Goal: Transaction & Acquisition: Purchase product/service

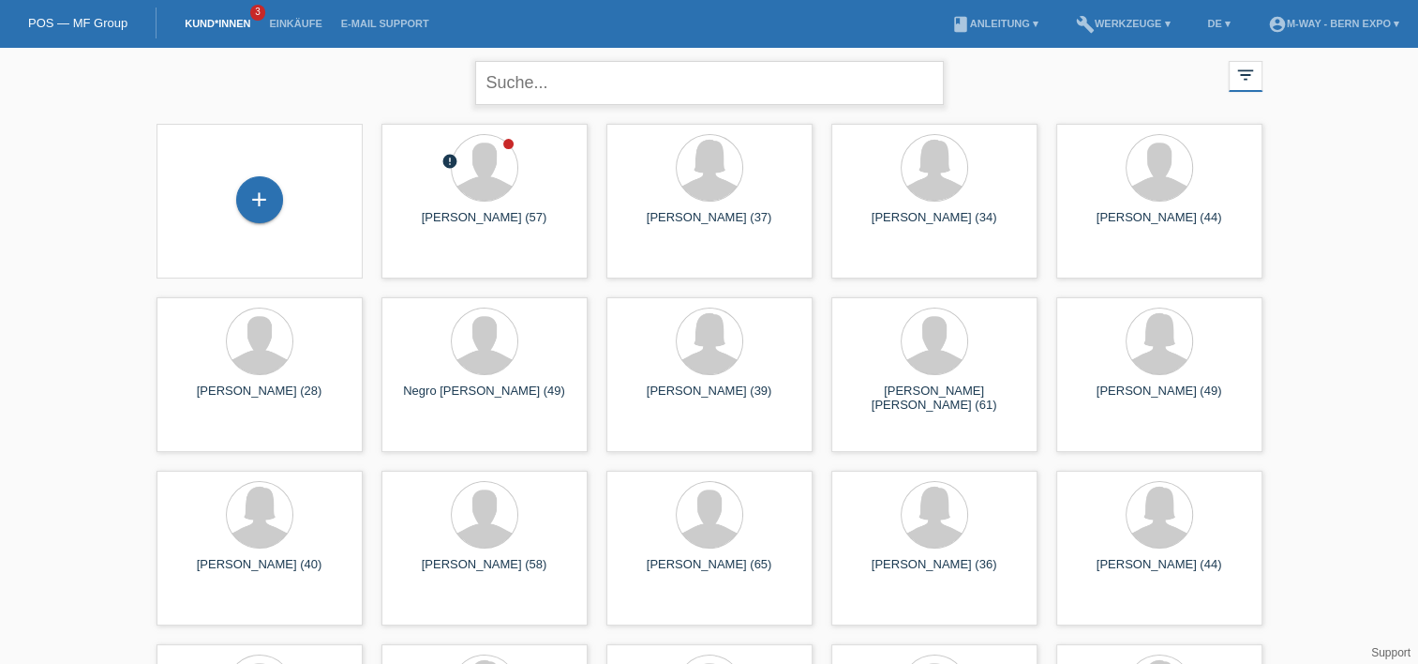
click at [658, 81] on input "text" at bounding box center [709, 83] width 469 height 44
type input "sellathuria"
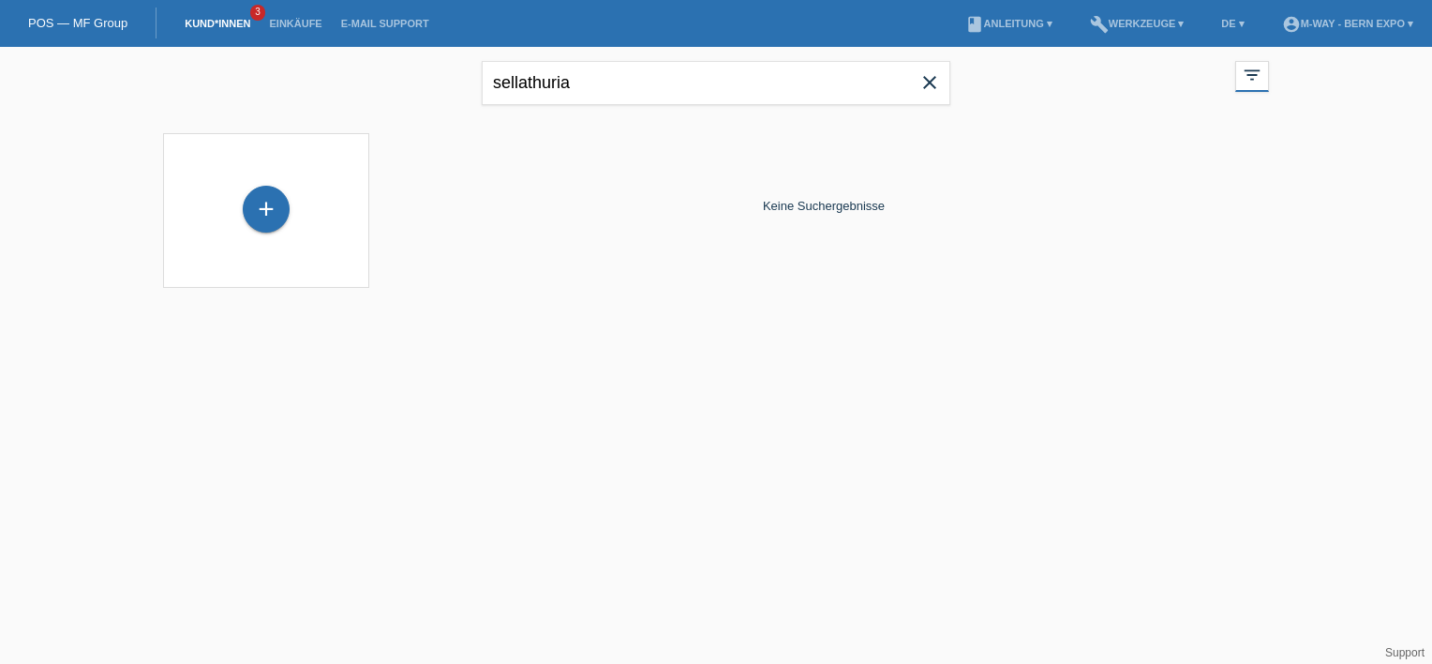
click at [256, 186] on div "+" at bounding box center [266, 211] width 176 height 50
click at [265, 214] on div "+" at bounding box center [266, 209] width 47 height 47
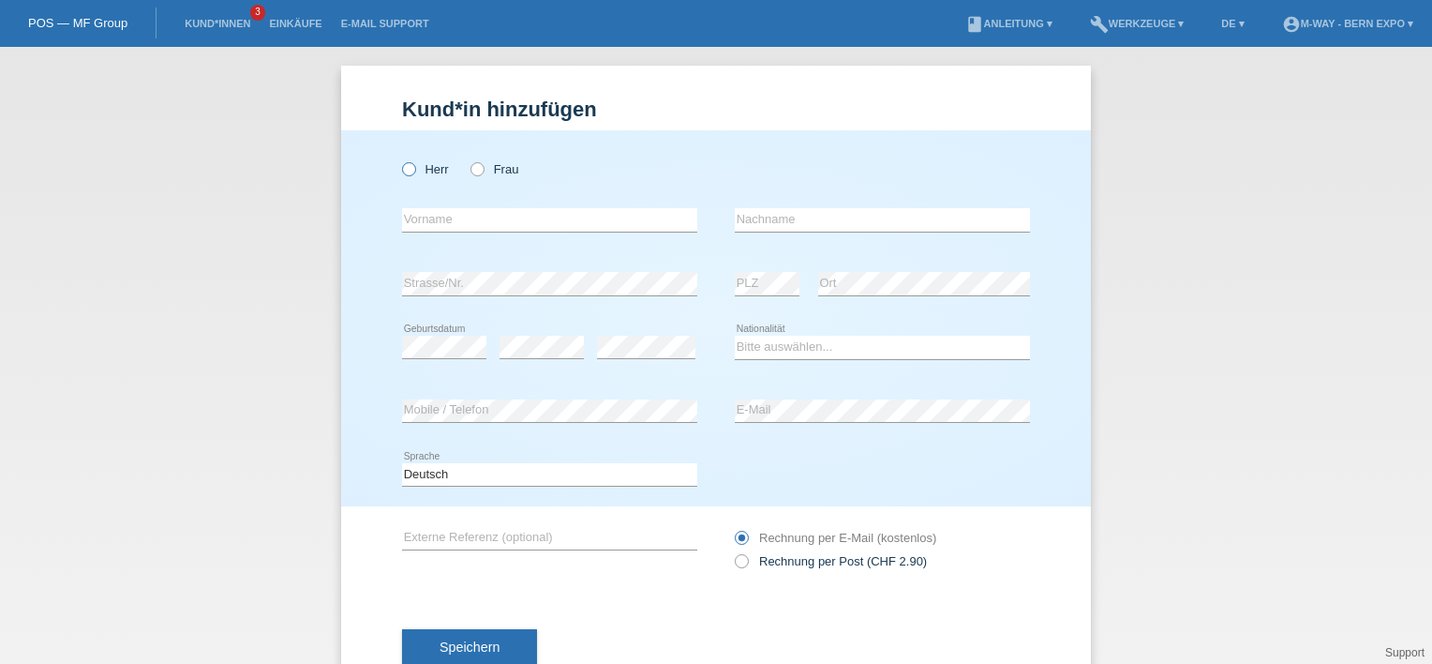
click at [399, 159] on icon at bounding box center [399, 159] width 0 height 0
click at [402, 171] on input "Herr" at bounding box center [408, 168] width 12 height 12
radio input "true"
click at [448, 220] on input "text" at bounding box center [549, 219] width 295 height 23
type input "Senthuran"
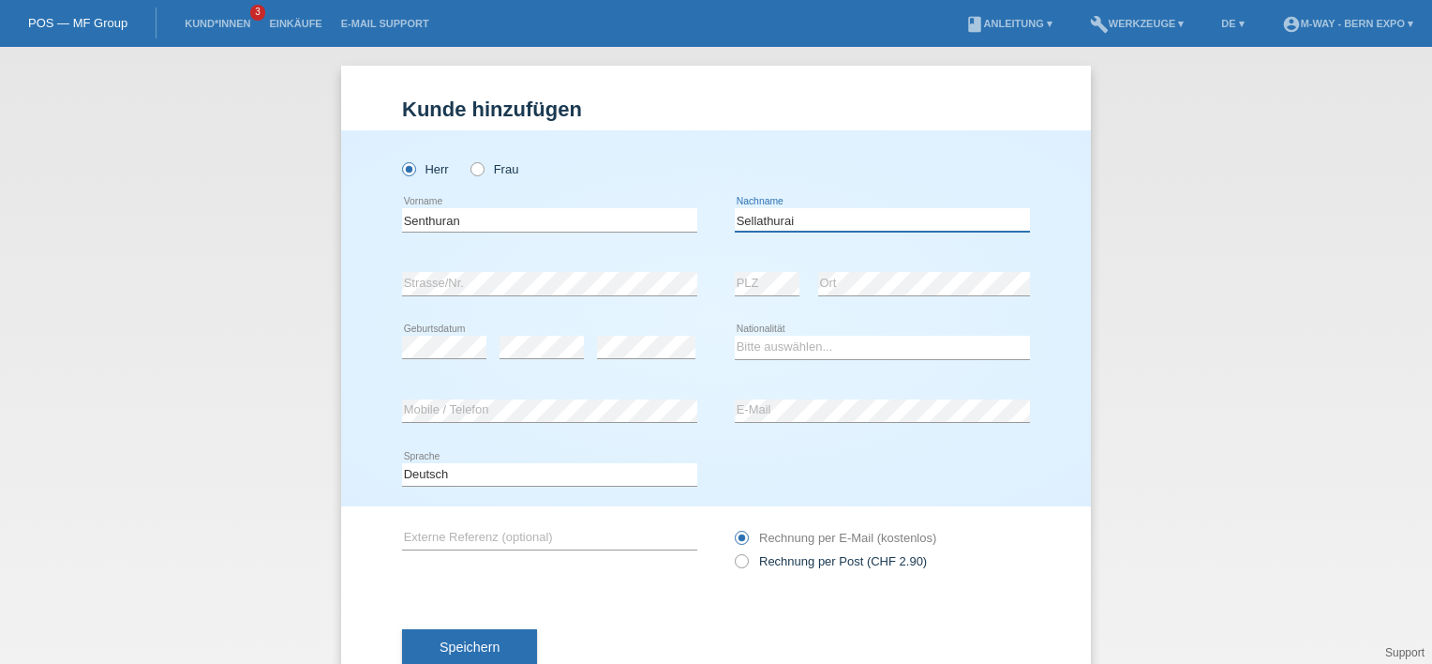
type input "Sellathurai"
click at [810, 354] on select "Bitte auswählen... Schweiz Deutschland Liechtenstein Österreich ------------ Af…" at bounding box center [882, 347] width 295 height 22
select select "CH"
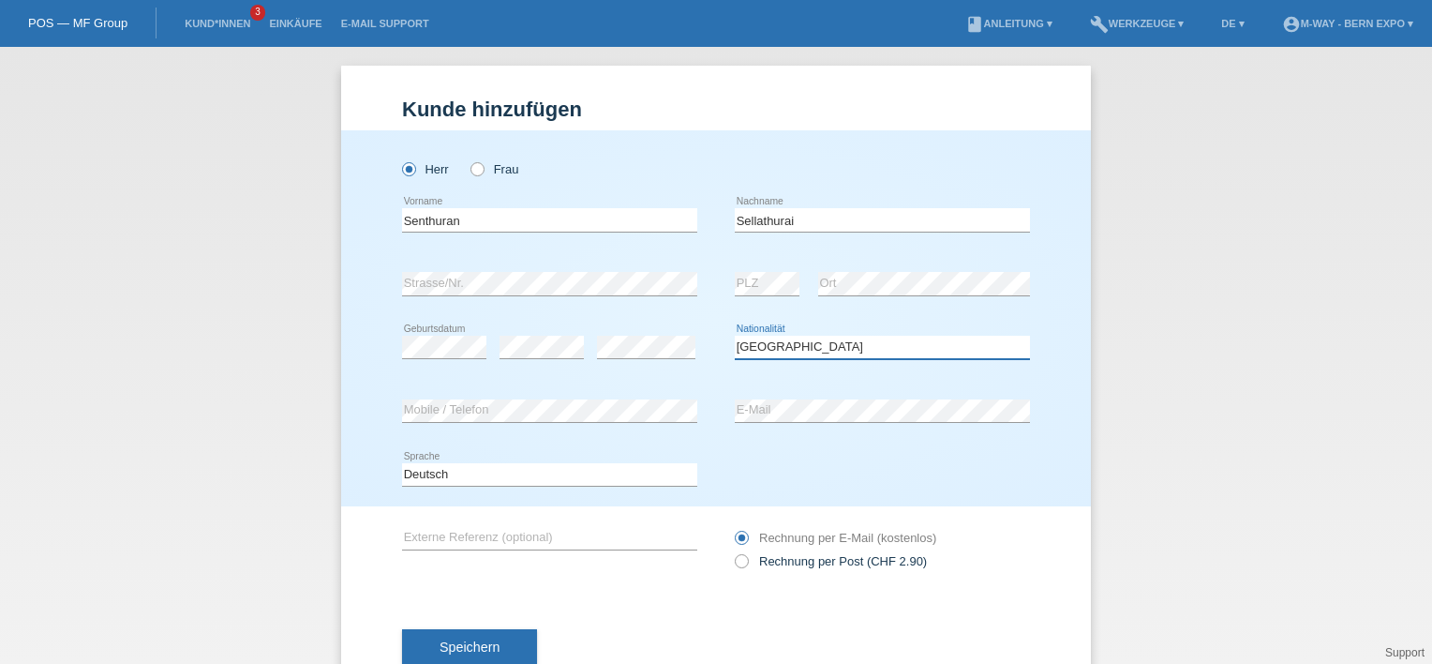
click at [735, 336] on select "Bitte auswählen... Schweiz Deutschland Liechtenstein Österreich ------------ Af…" at bounding box center [882, 347] width 295 height 22
click at [544, 258] on div "error Strasse/Nr." at bounding box center [549, 284] width 295 height 64
click at [484, 639] on span "Speichern" at bounding box center [470, 646] width 60 height 15
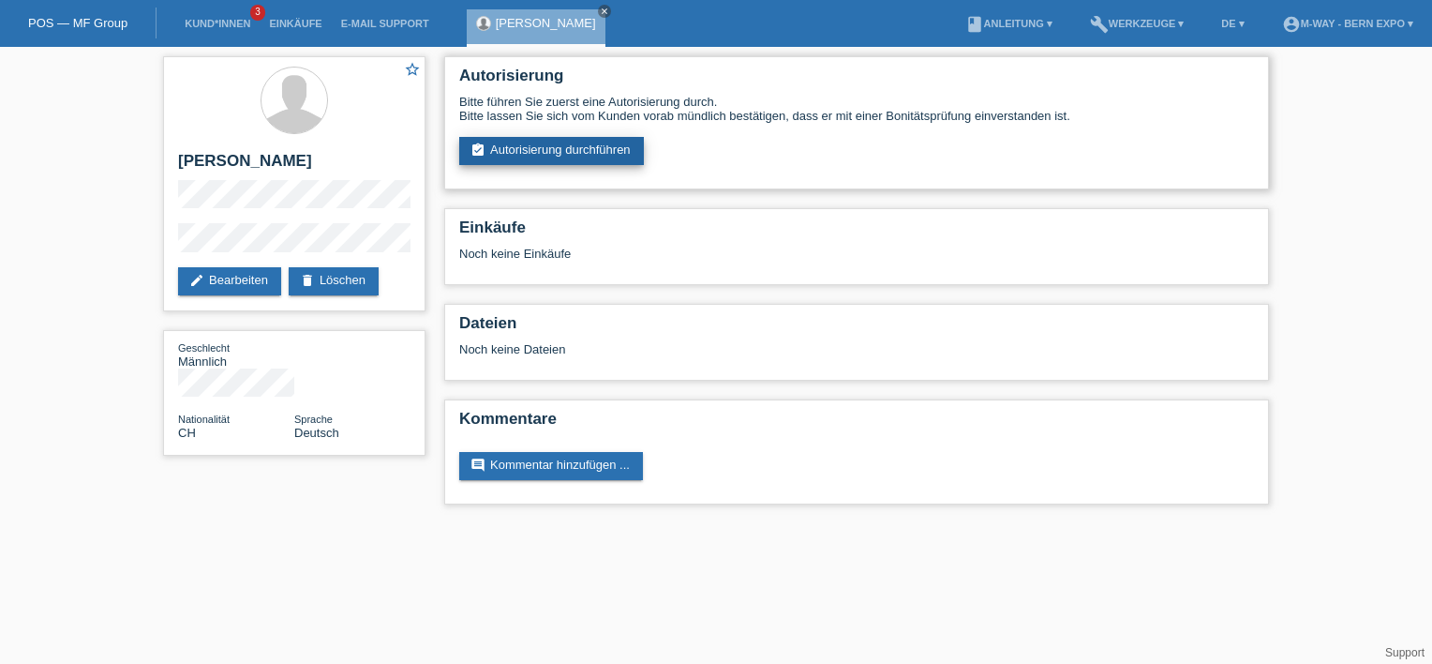
click at [562, 150] on link "assignment_turned_in Autorisierung durchführen" at bounding box center [551, 151] width 185 height 28
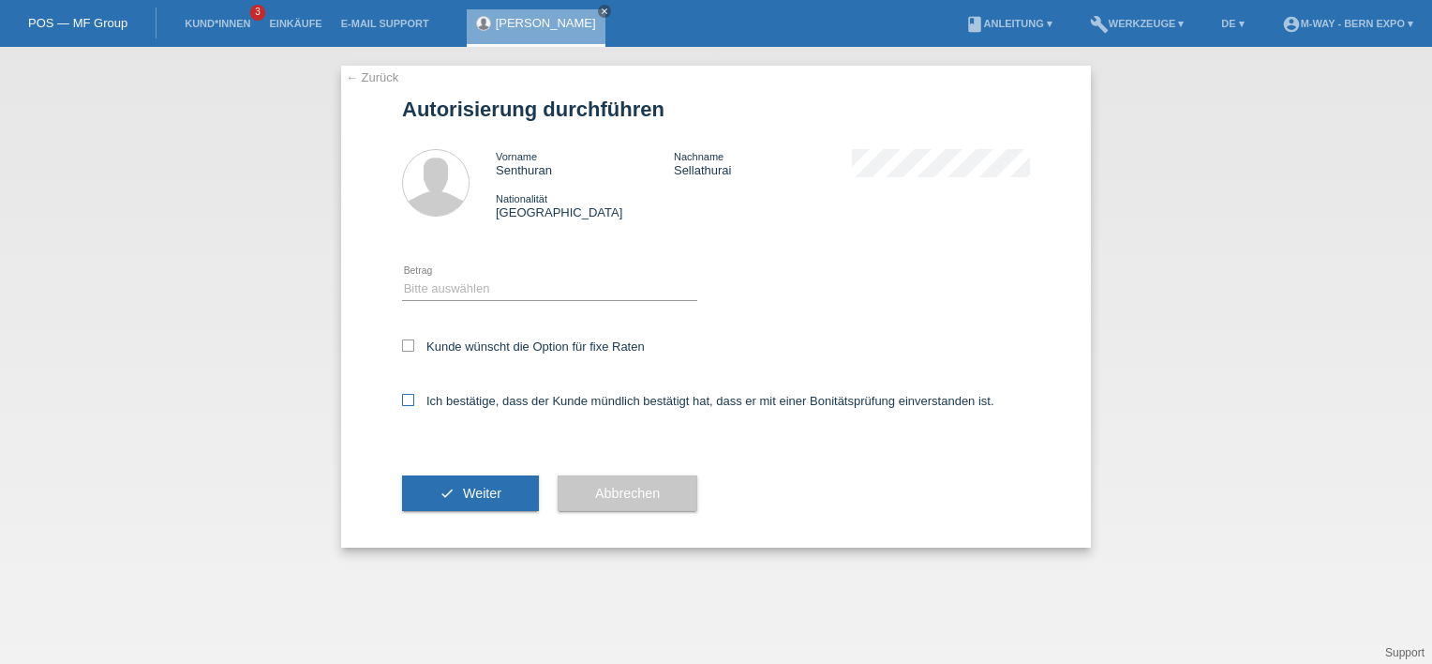
click at [406, 404] on icon at bounding box center [408, 400] width 12 height 12
click at [406, 404] on input "Ich bestätige, dass der Kunde mündlich bestätigt hat, dass er mit einer Bonität…" at bounding box center [408, 400] width 12 height 12
checkbox input "true"
click at [532, 292] on select "Bitte auswählen CHF 1.00 - CHF 499.00 CHF 500.00 - CHF 1'999.00 CHF 2'000.00 - …" at bounding box center [549, 288] width 295 height 22
select select "3"
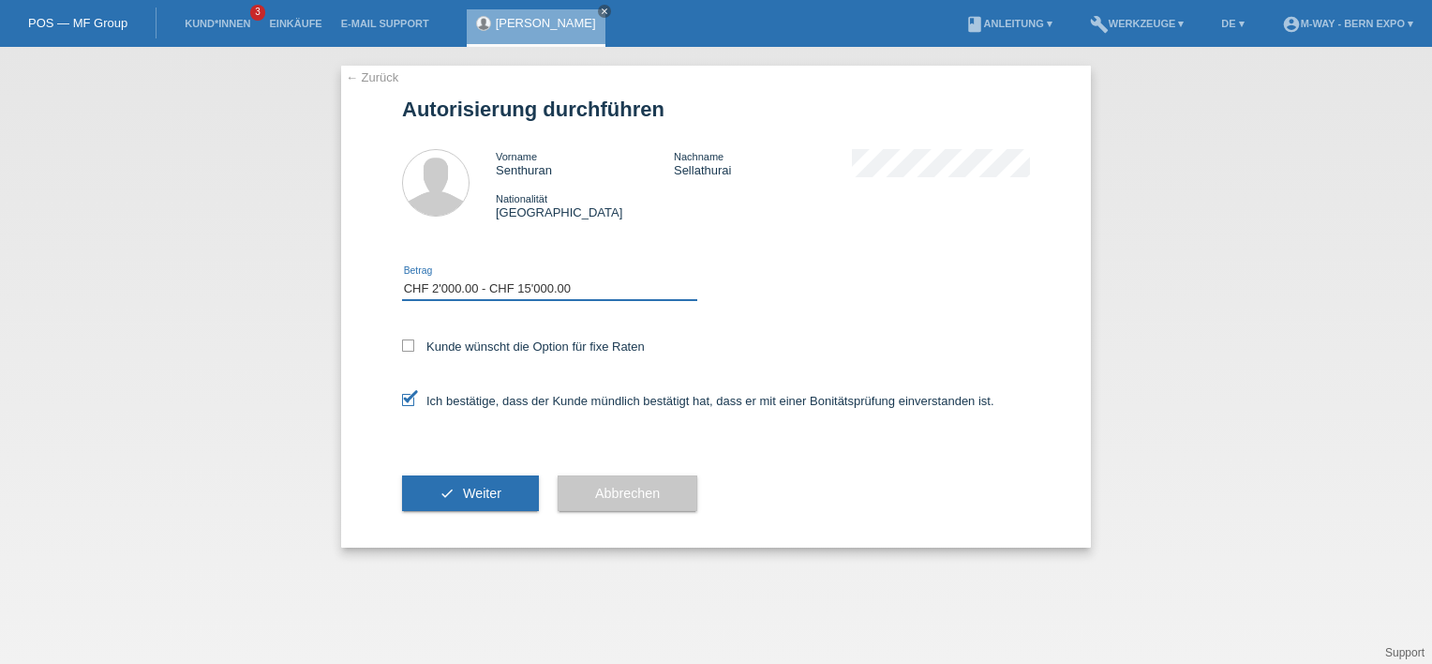
click at [402, 277] on select "Bitte auswählen CHF 1.00 - CHF 499.00 CHF 500.00 - CHF 1'999.00 CHF 2'000.00 - …" at bounding box center [549, 288] width 295 height 22
click at [461, 485] on button "check Weiter" at bounding box center [470, 493] width 137 height 36
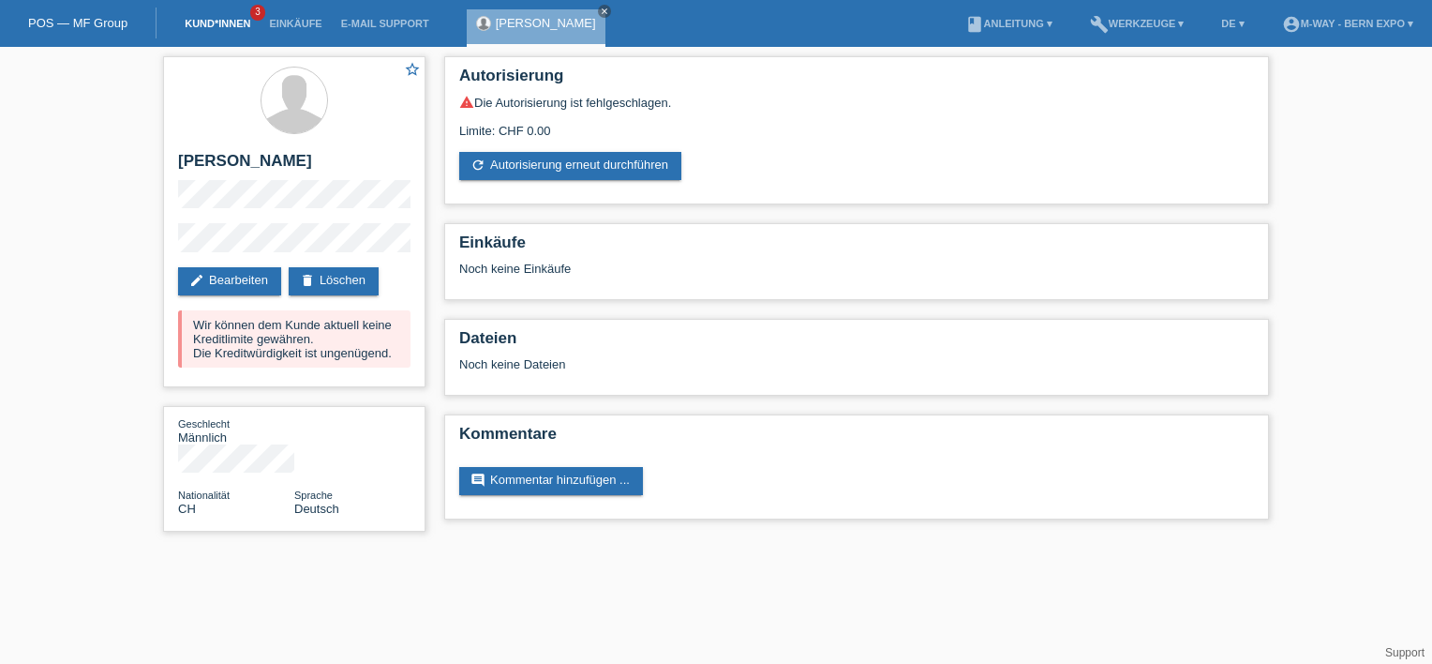
click at [216, 29] on link "Kund*innen" at bounding box center [217, 23] width 84 height 11
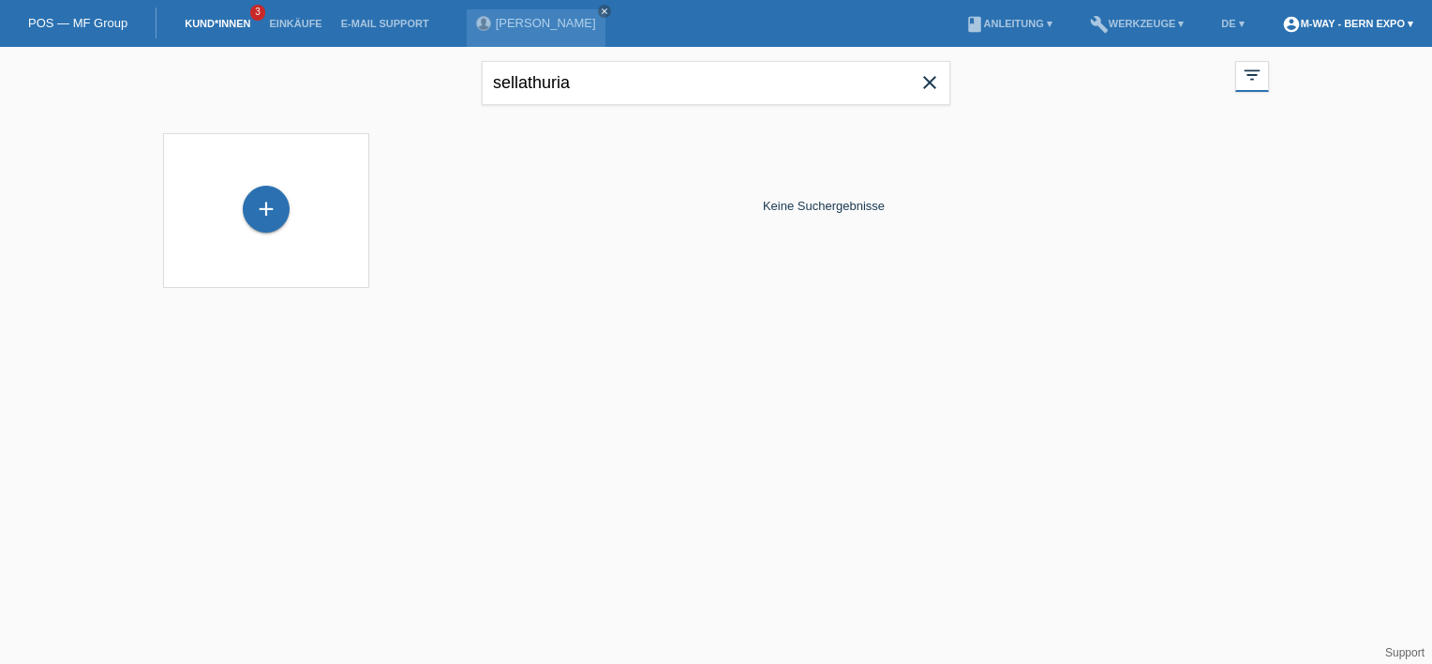
click at [1409, 24] on link "account_circle m-way - Bern Expo ▾" at bounding box center [1348, 23] width 150 height 11
click at [1006, 24] on link "book Anleitung ▾" at bounding box center [1009, 23] width 106 height 11
click at [925, 85] on icon "close" at bounding box center [930, 82] width 22 height 22
click at [245, 27] on link "Kund*innen" at bounding box center [217, 23] width 84 height 11
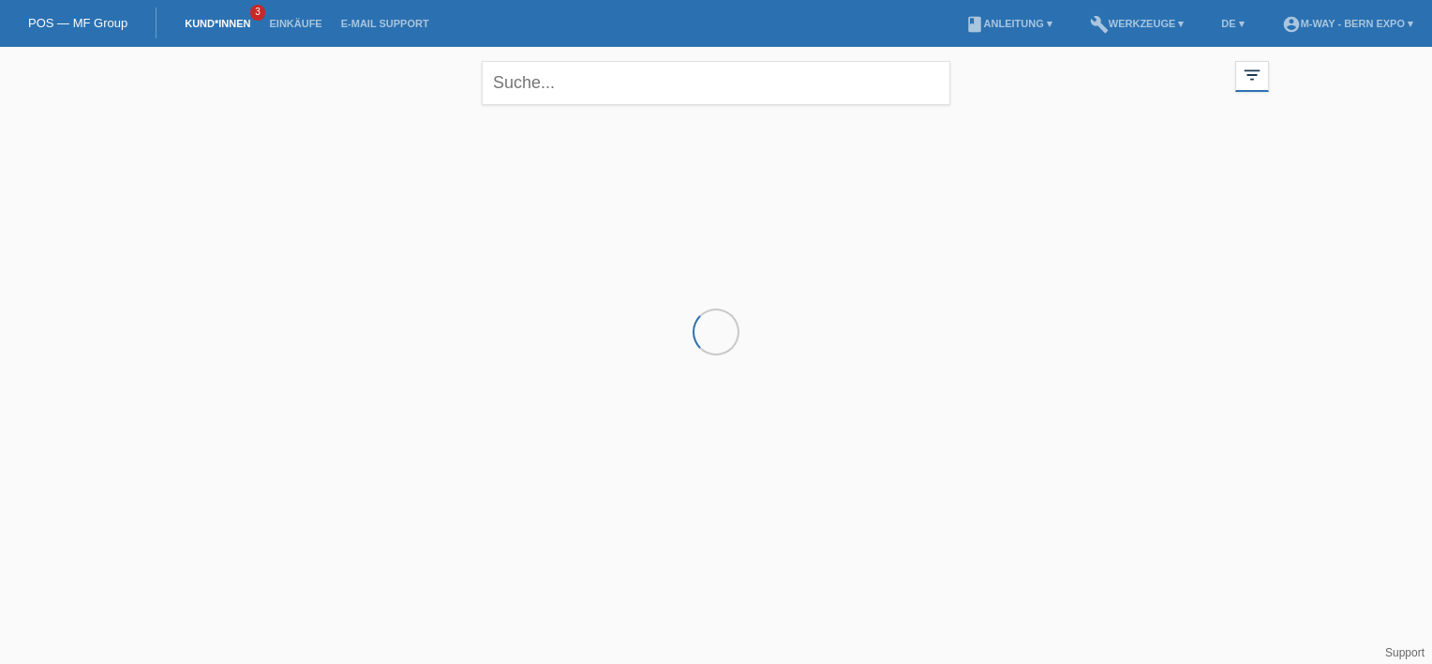
click at [220, 27] on link "Kund*innen" at bounding box center [217, 23] width 84 height 11
click at [285, 22] on link "Einkäufe" at bounding box center [295, 23] width 71 height 11
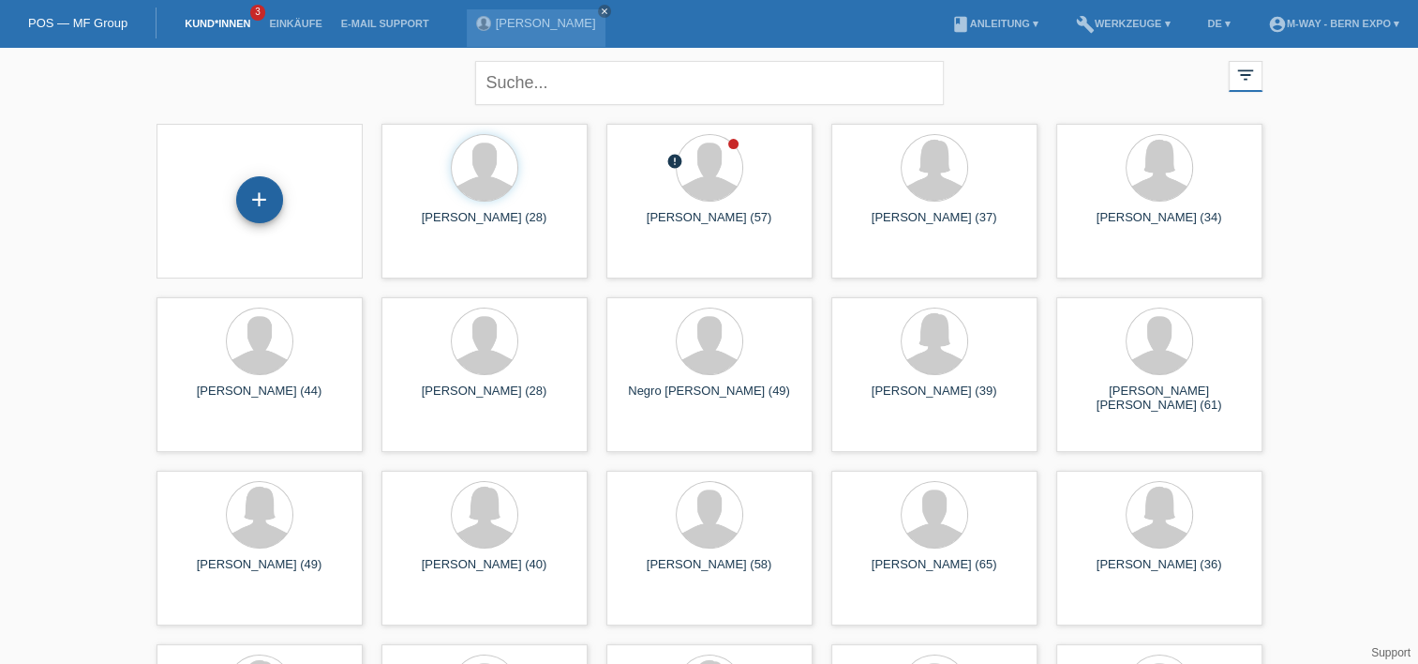
click at [261, 202] on div "+" at bounding box center [259, 200] width 45 height 32
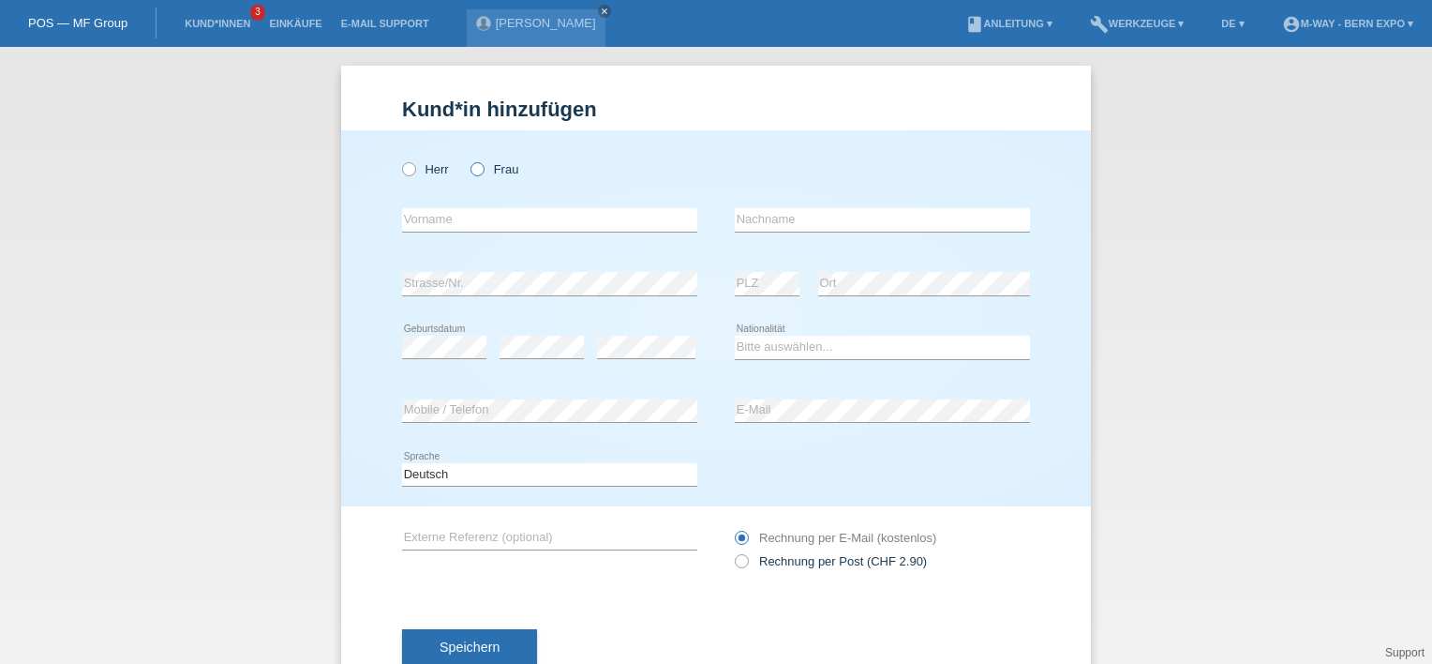
click at [468, 159] on icon at bounding box center [468, 159] width 0 height 0
click at [471, 172] on input "Frau" at bounding box center [477, 168] width 12 height 12
radio input "true"
click at [482, 225] on input "text" at bounding box center [549, 219] width 295 height 23
type input "Suvitha"
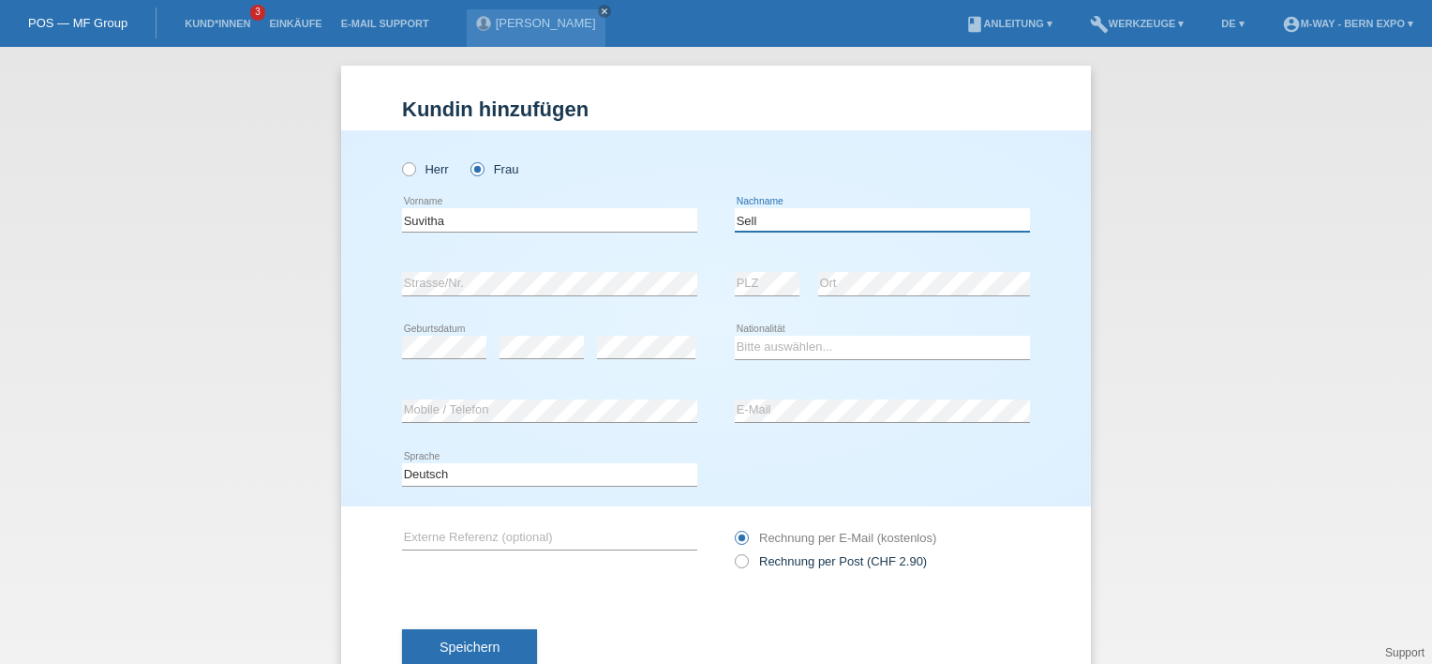
type input "Sellathurai"
click at [849, 341] on select "Bitte auswählen... Schweiz Deutschland Liechtenstein Österreich ------------ Af…" at bounding box center [882, 347] width 295 height 22
select select "CH"
click at [735, 336] on select "Bitte auswählen... Schweiz Deutschland Liechtenstein Österreich ------------ Af…" at bounding box center [882, 347] width 295 height 22
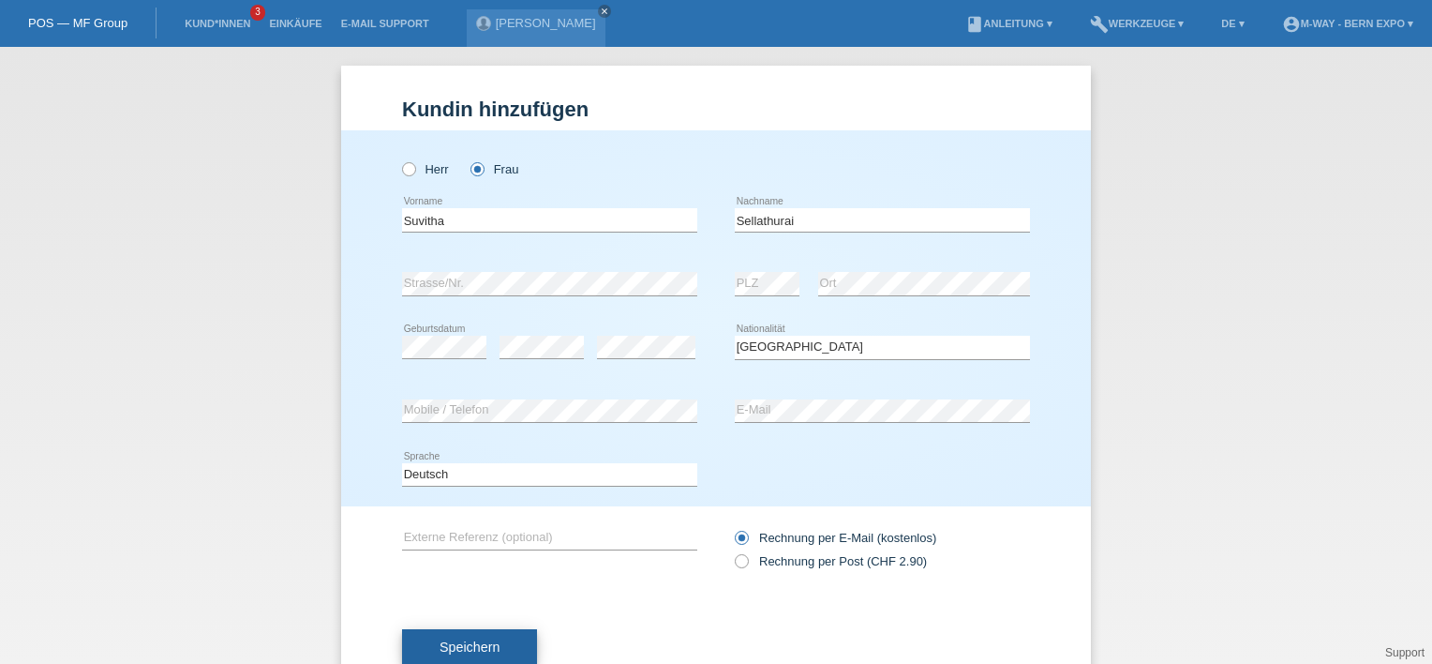
click at [442, 644] on span "Speichern" at bounding box center [470, 646] width 60 height 15
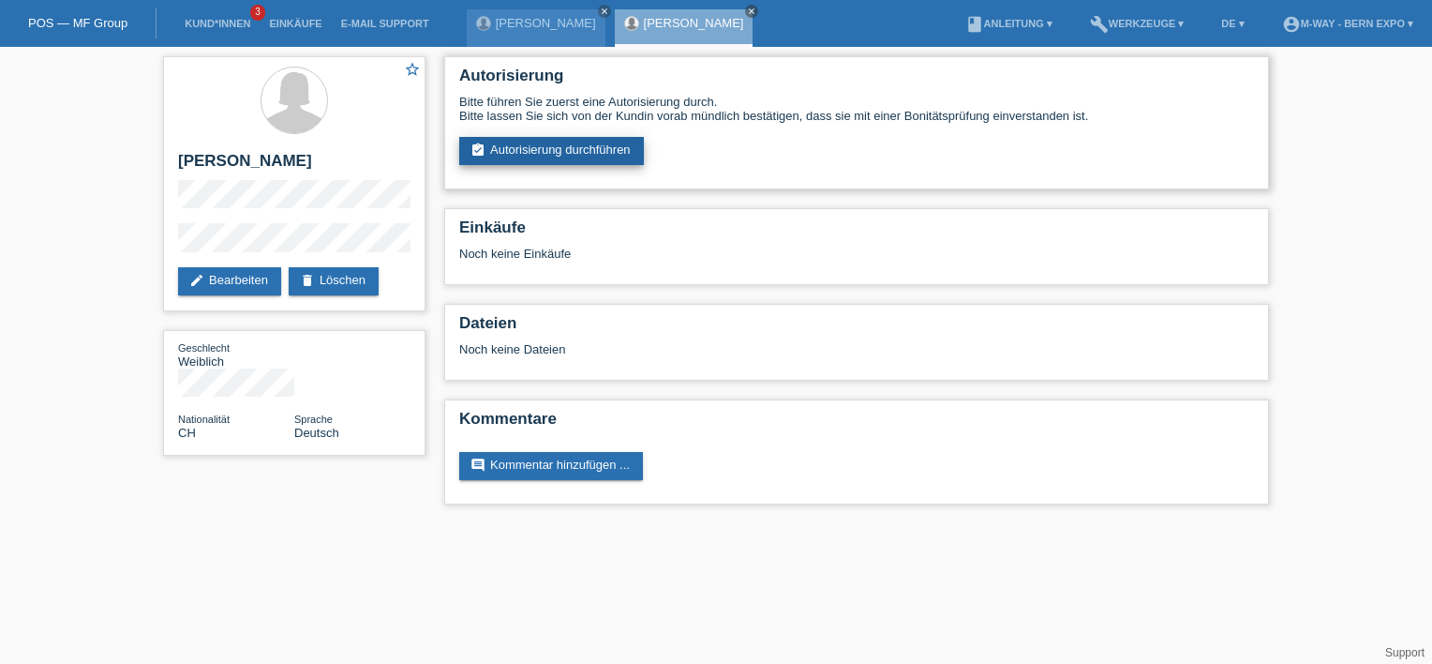
click at [567, 152] on link "assignment_turned_in Autorisierung durchführen" at bounding box center [551, 151] width 185 height 28
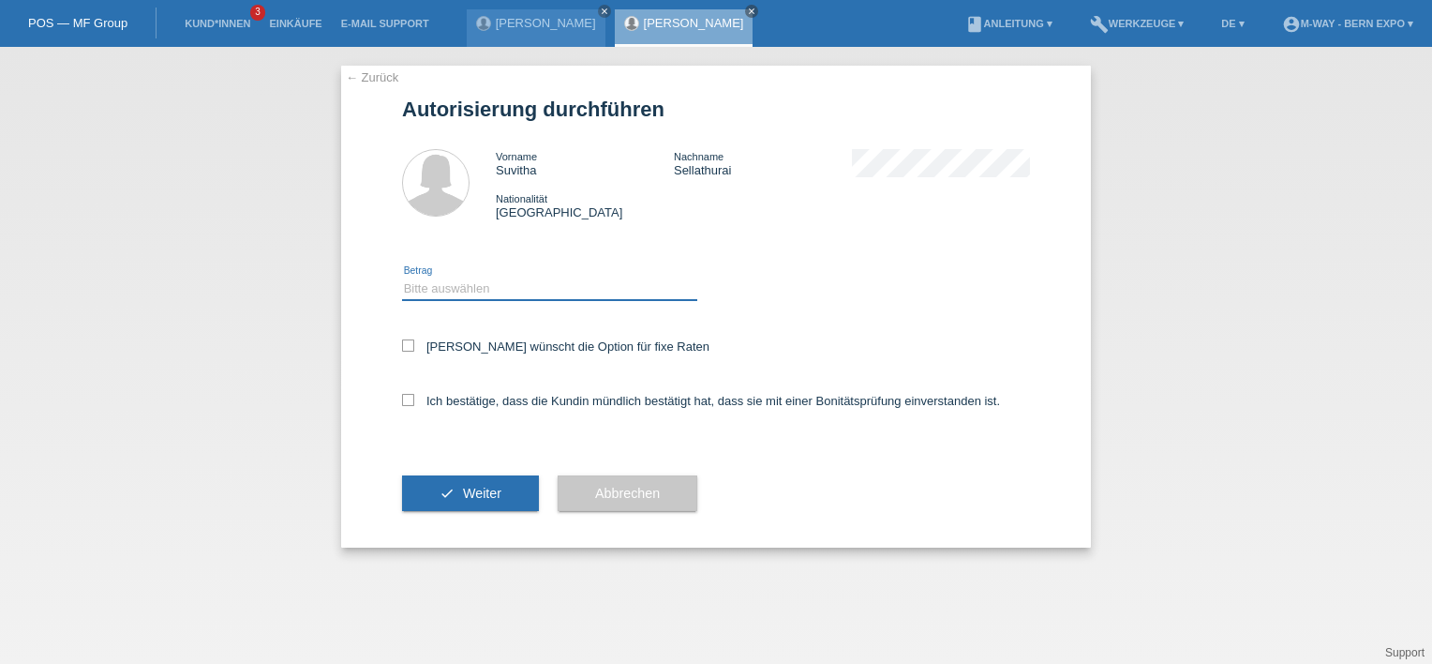
click at [547, 288] on select "Bitte auswählen CHF 1.00 - CHF 499.00 CHF 500.00 - CHF 1'999.00 CHF 2'000.00 - …" at bounding box center [549, 288] width 295 height 22
select select "3"
click at [402, 277] on select "Bitte auswählen CHF 1.00 - CHF 499.00 CHF 500.00 - CHF 1'999.00 CHF 2'000.00 - …" at bounding box center [549, 288] width 295 height 22
click at [412, 404] on icon at bounding box center [408, 400] width 12 height 12
click at [412, 404] on input "Ich bestätige, dass die Kundin mündlich bestätigt hat, dass sie mit einer Bonit…" at bounding box center [408, 400] width 12 height 12
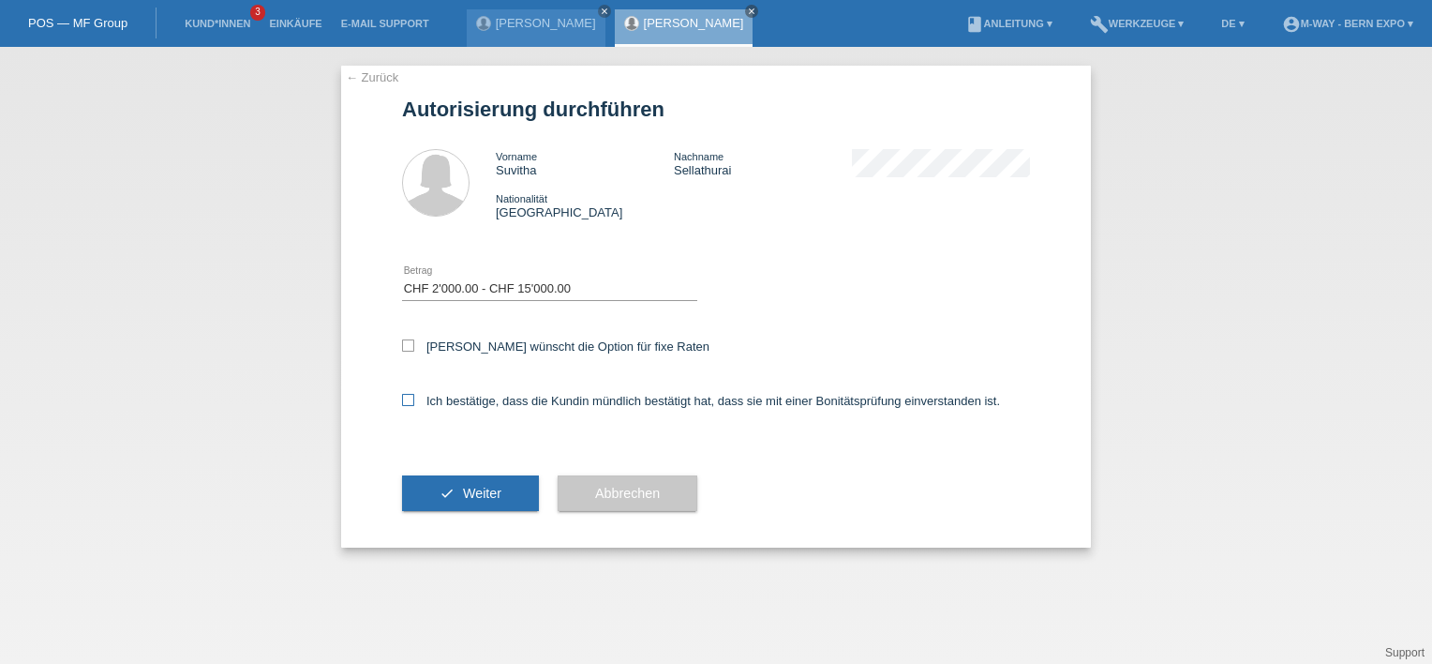
checkbox input "true"
click at [491, 483] on button "check Weiter" at bounding box center [470, 493] width 137 height 36
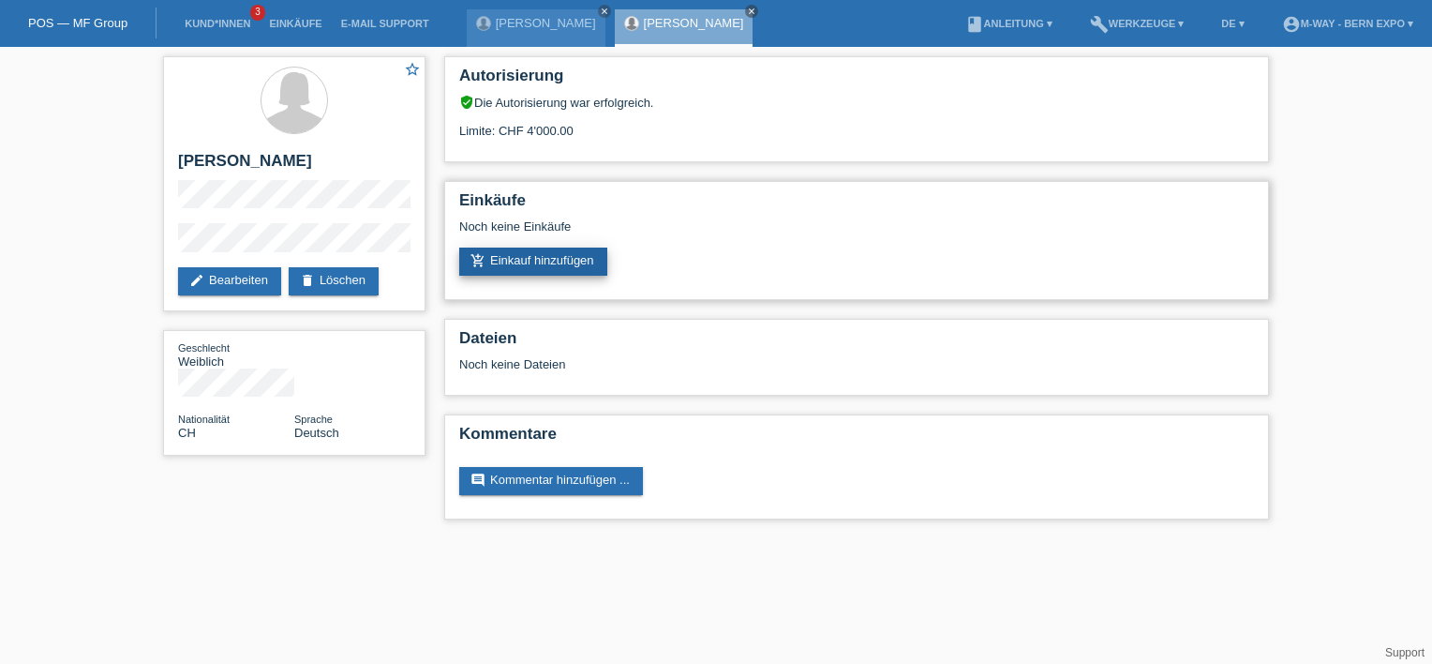
click at [501, 269] on link "add_shopping_cart Einkauf hinzufügen" at bounding box center [533, 261] width 148 height 28
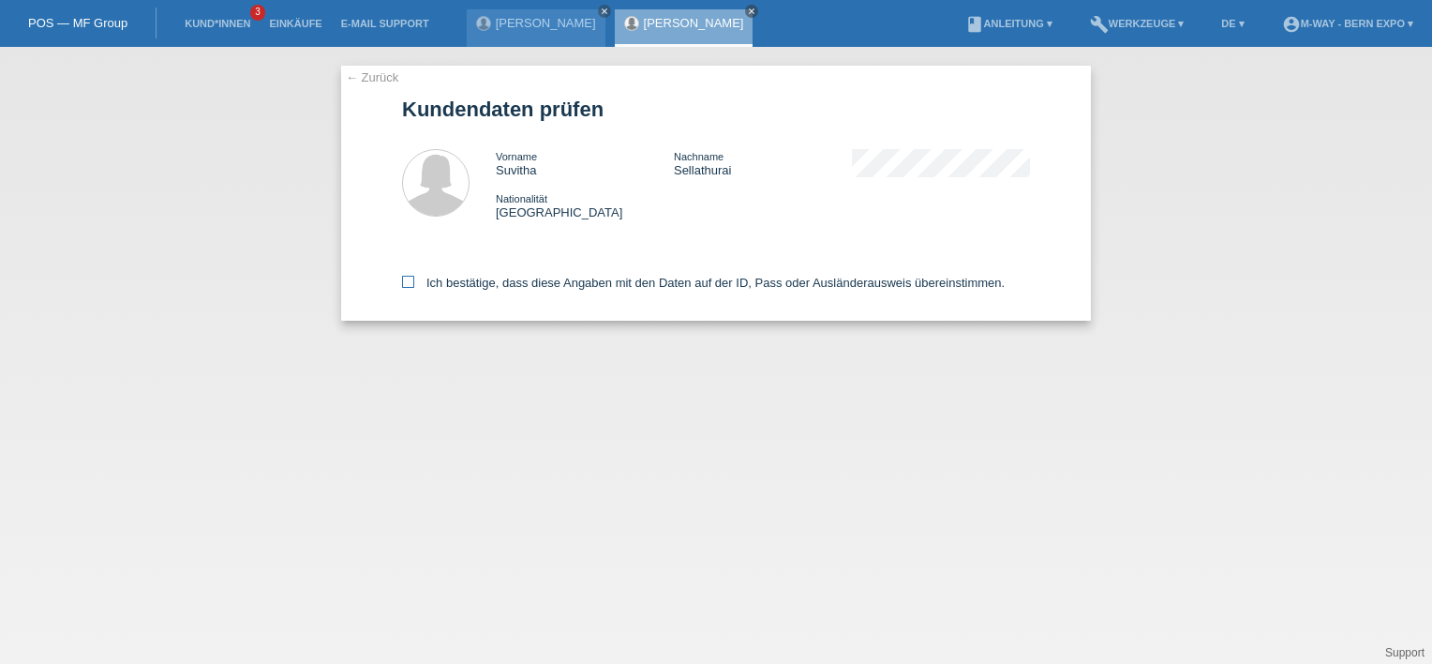
click at [404, 285] on icon at bounding box center [408, 282] width 12 height 12
click at [404, 285] on input "Ich bestätige, dass diese Angaben mit den Daten auf der ID, Pass oder Ausländer…" at bounding box center [408, 282] width 12 height 12
checkbox input "true"
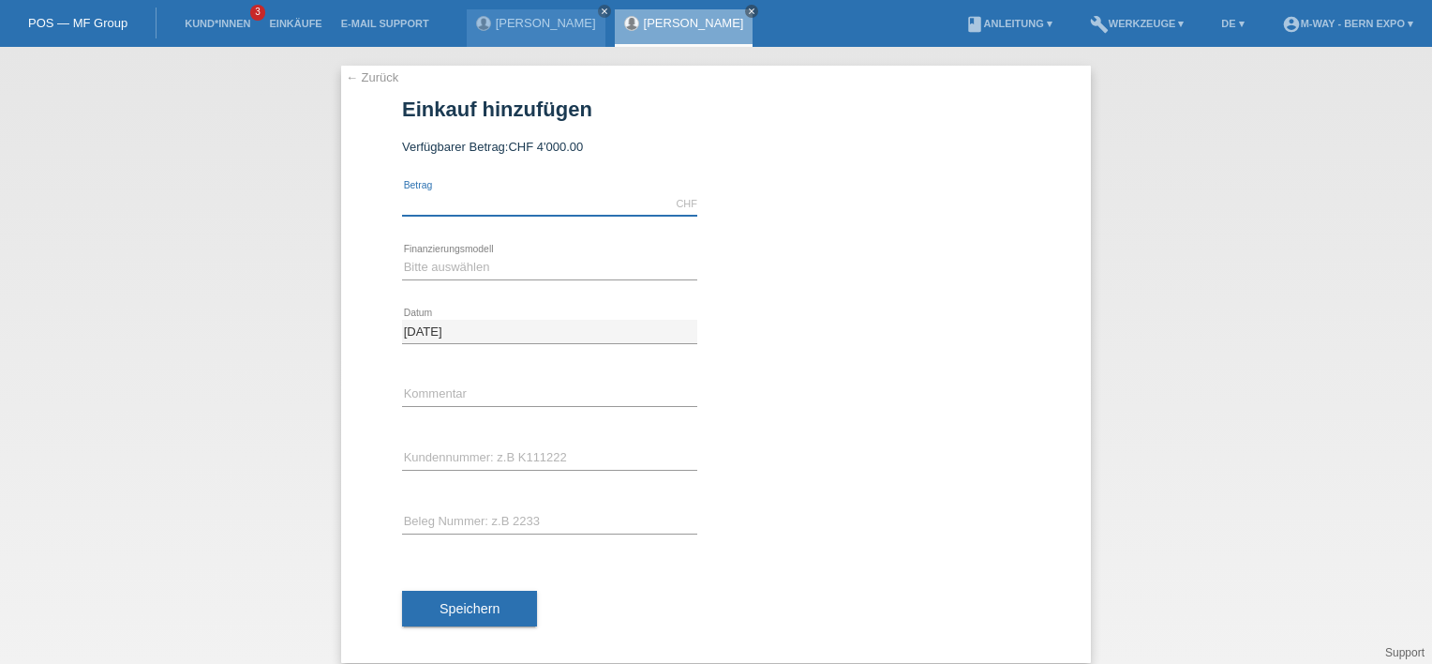
click at [489, 208] on input "text" at bounding box center [549, 203] width 295 height 23
type input "3469.85"
click at [454, 266] on select "Bitte auswählen Fixe Raten Kauf auf Rechnung mit Teilzahlungsoption" at bounding box center [549, 267] width 295 height 22
select select "77"
click at [402, 256] on select "Bitte auswählen Fixe Raten Kauf auf Rechnung mit Teilzahlungsoption" at bounding box center [549, 267] width 295 height 22
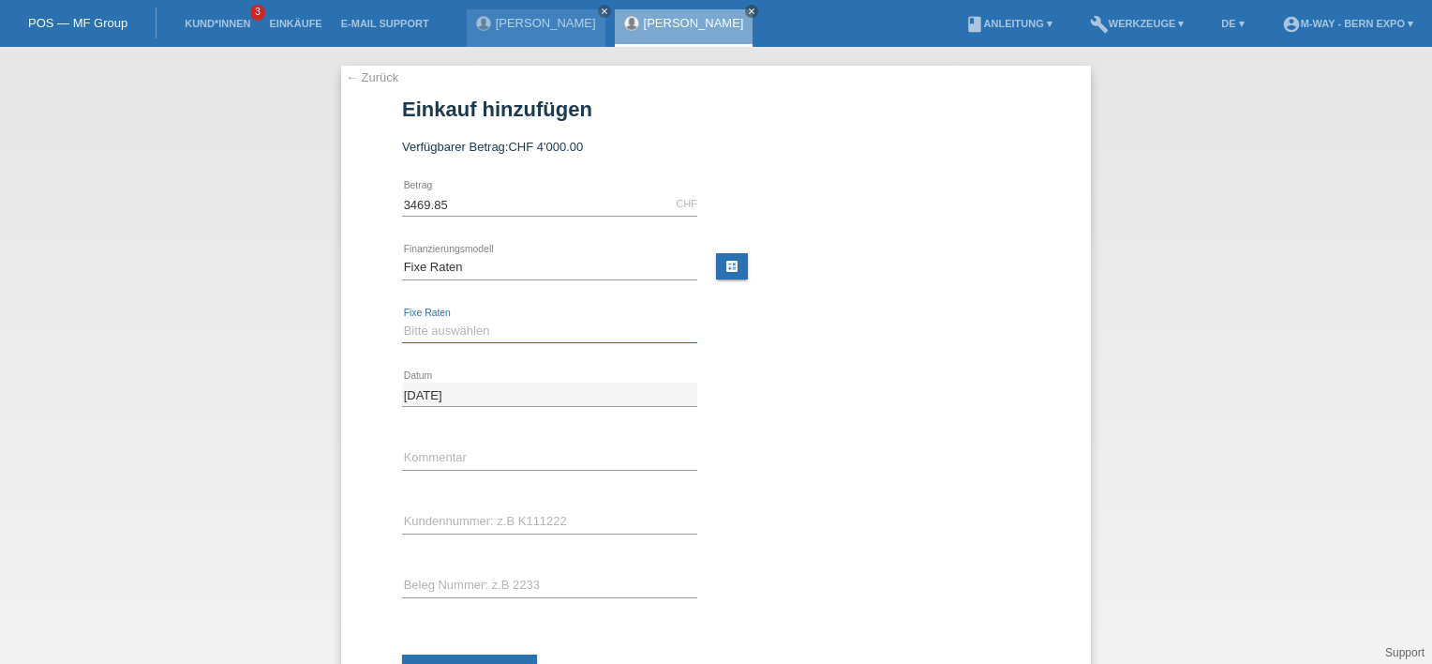
click at [468, 334] on select "Bitte auswählen 4 Raten 5 Raten 6 Raten 7 Raten 8 Raten 9 Raten 10 Raten 11 Rat…" at bounding box center [549, 331] width 295 height 22
click at [1145, 23] on link "build Werkzeuge ▾" at bounding box center [1137, 23] width 113 height 11
click at [1127, 71] on span "Raten-Kalkulator" at bounding box center [1129, 73] width 97 height 22
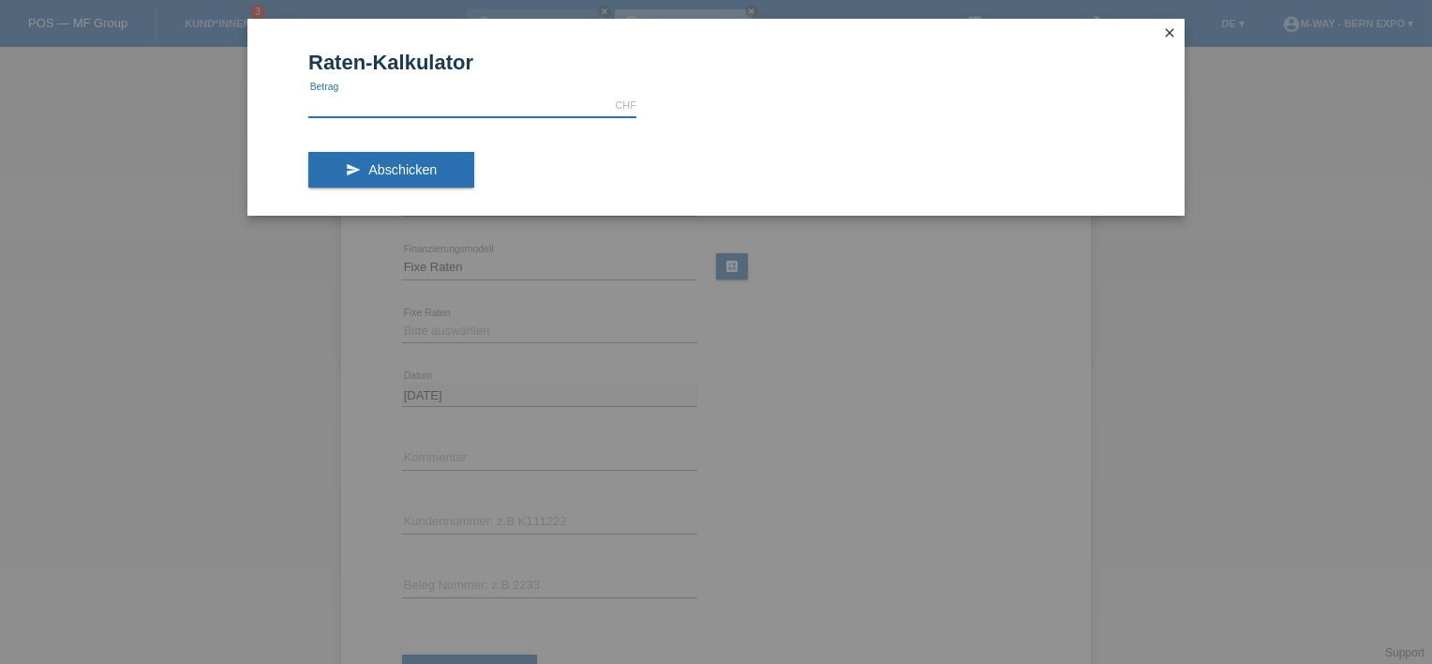
click at [566, 106] on input "text" at bounding box center [472, 105] width 328 height 23
type input "3469.85"
click at [450, 178] on button "send Abschicken" at bounding box center [391, 170] width 166 height 36
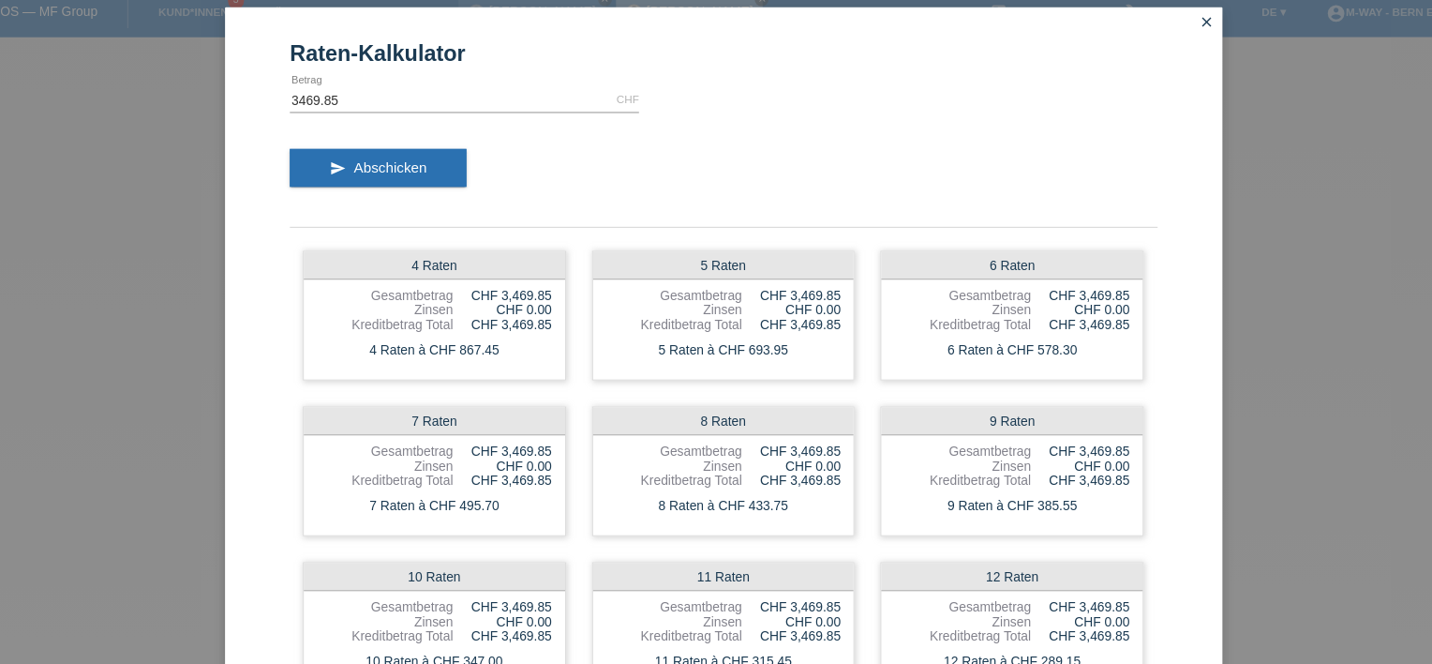
click at [1162, 28] on icon "close" at bounding box center [1169, 32] width 15 height 15
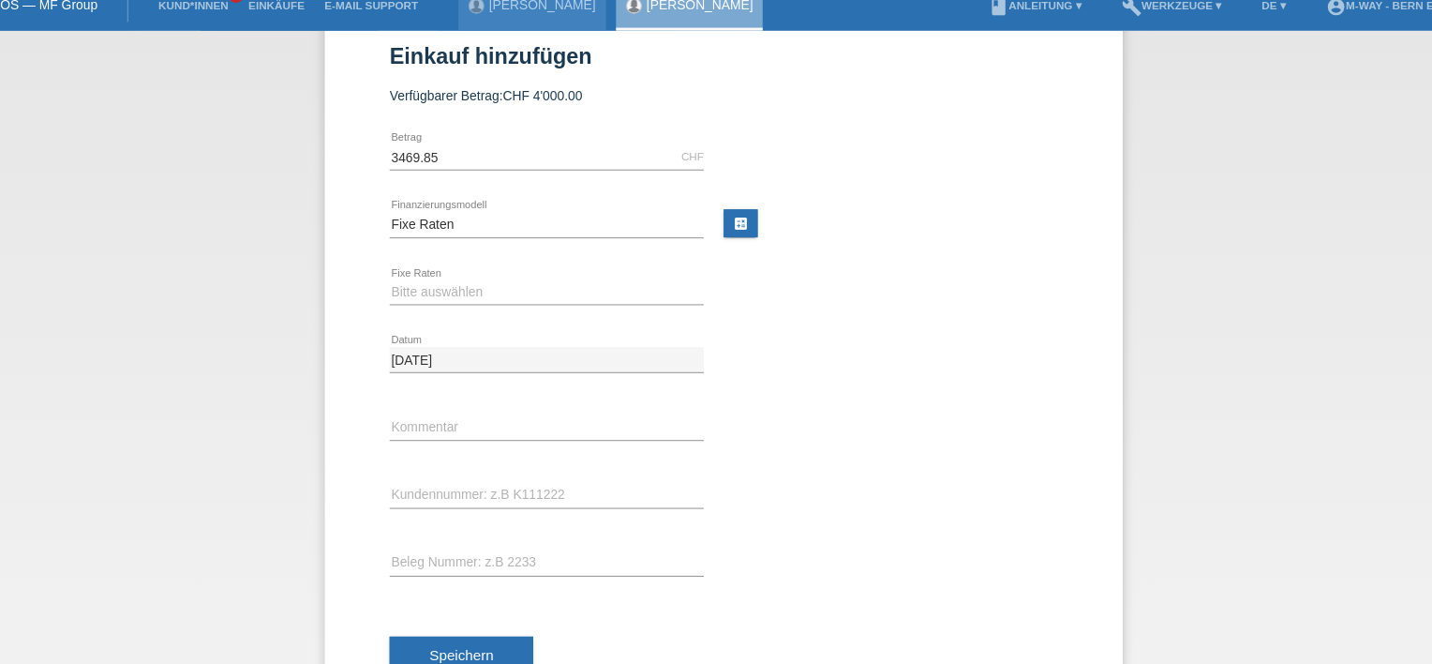
scroll to position [38, 0]
click at [502, 292] on select "Bitte auswählen 4 Raten 5 Raten 6 Raten 7 Raten 8 Raten 9 Raten 10 Raten 11 Rat…" at bounding box center [549, 292] width 295 height 22
select select "202"
click at [402, 281] on select "Bitte auswählen 4 Raten 5 Raten 6 Raten 7 Raten 8 Raten 9 Raten 10 Raten 11 Rat…" at bounding box center [549, 292] width 295 height 22
click at [508, 480] on input "text" at bounding box center [549, 483] width 295 height 23
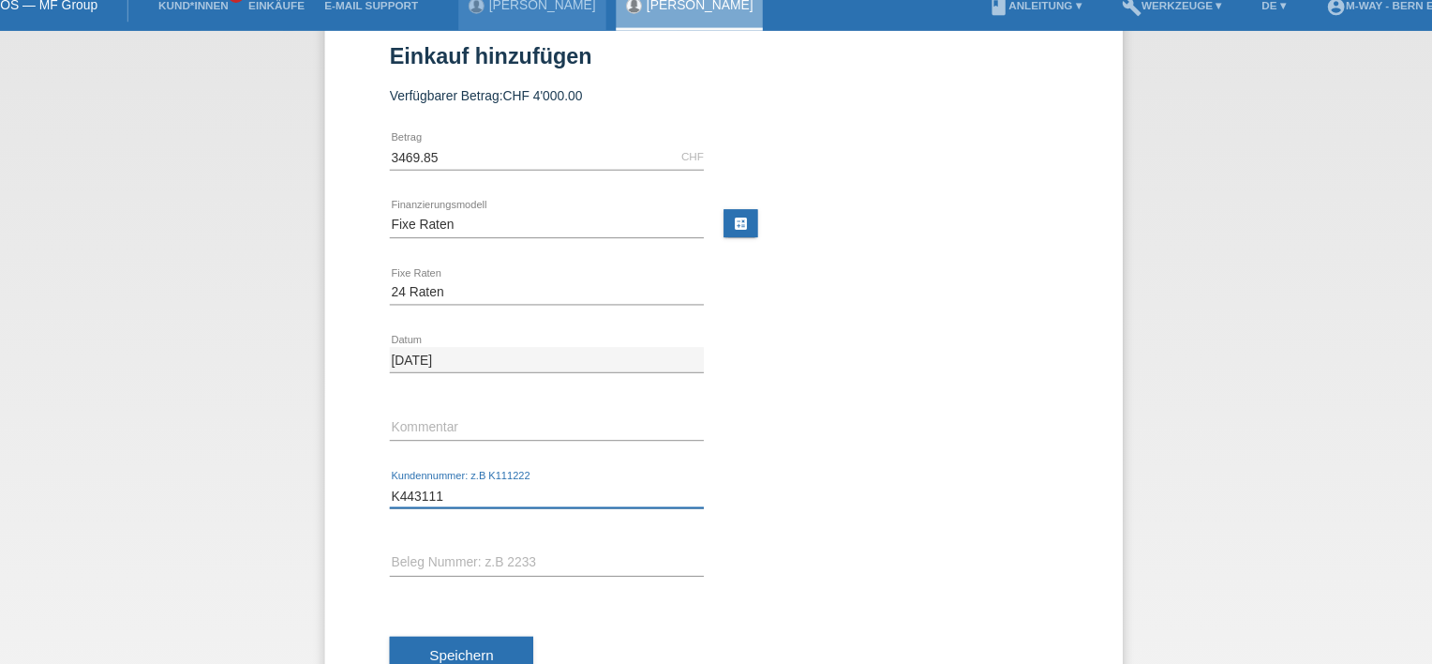
type input "K443111"
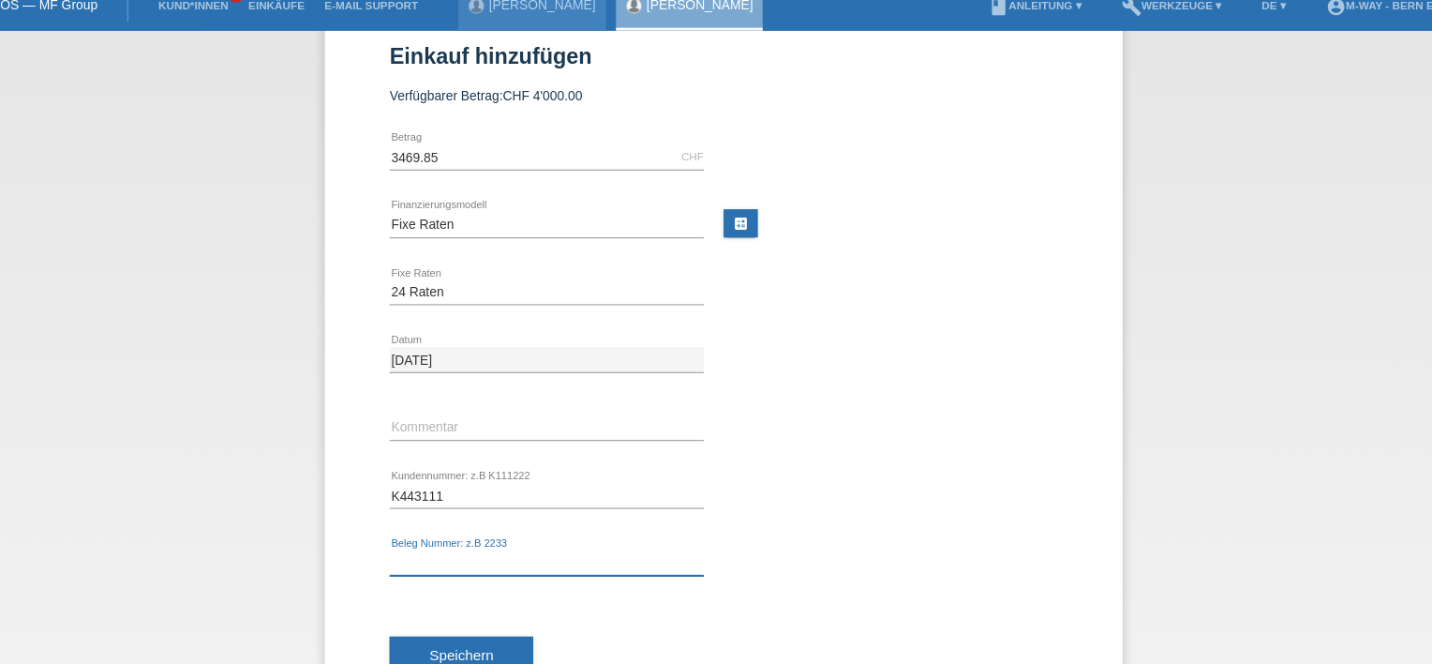
click at [493, 550] on input "text" at bounding box center [549, 546] width 295 height 23
type input "19968"
click at [487, 626] on span "Speichern" at bounding box center [470, 633] width 60 height 15
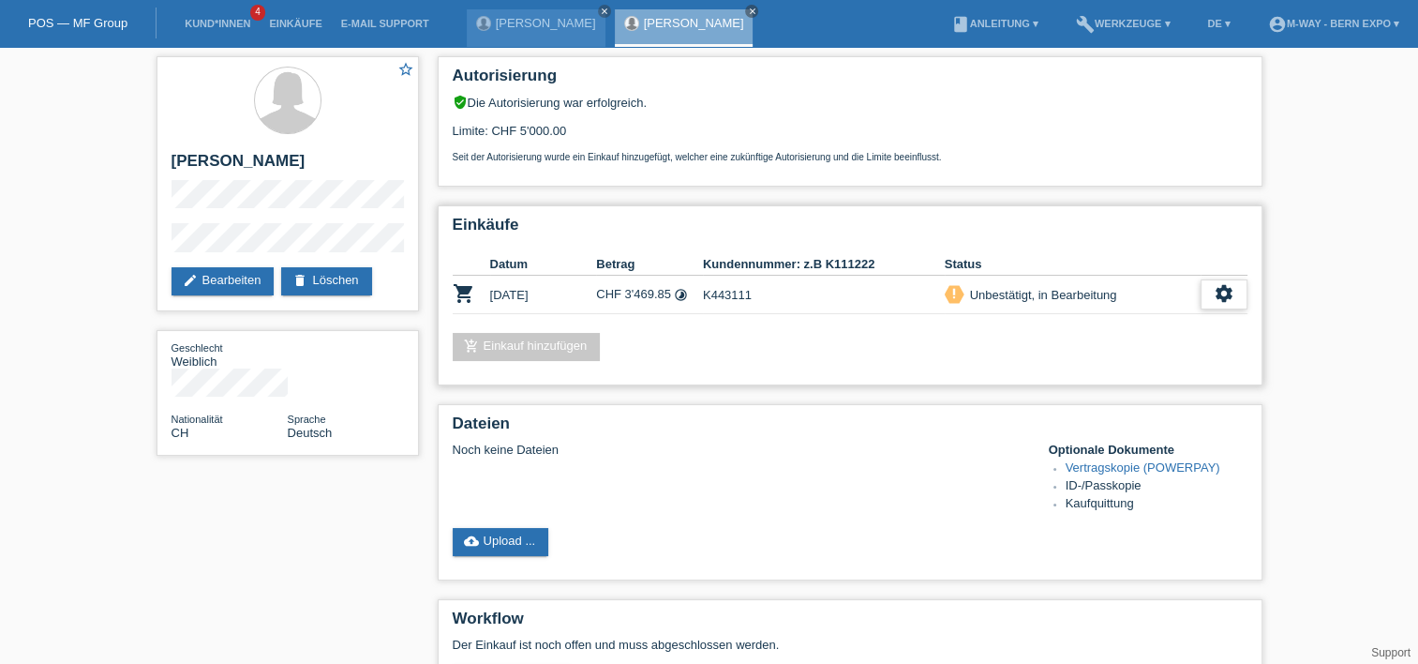
click at [1232, 300] on icon "settings" at bounding box center [1224, 293] width 21 height 21
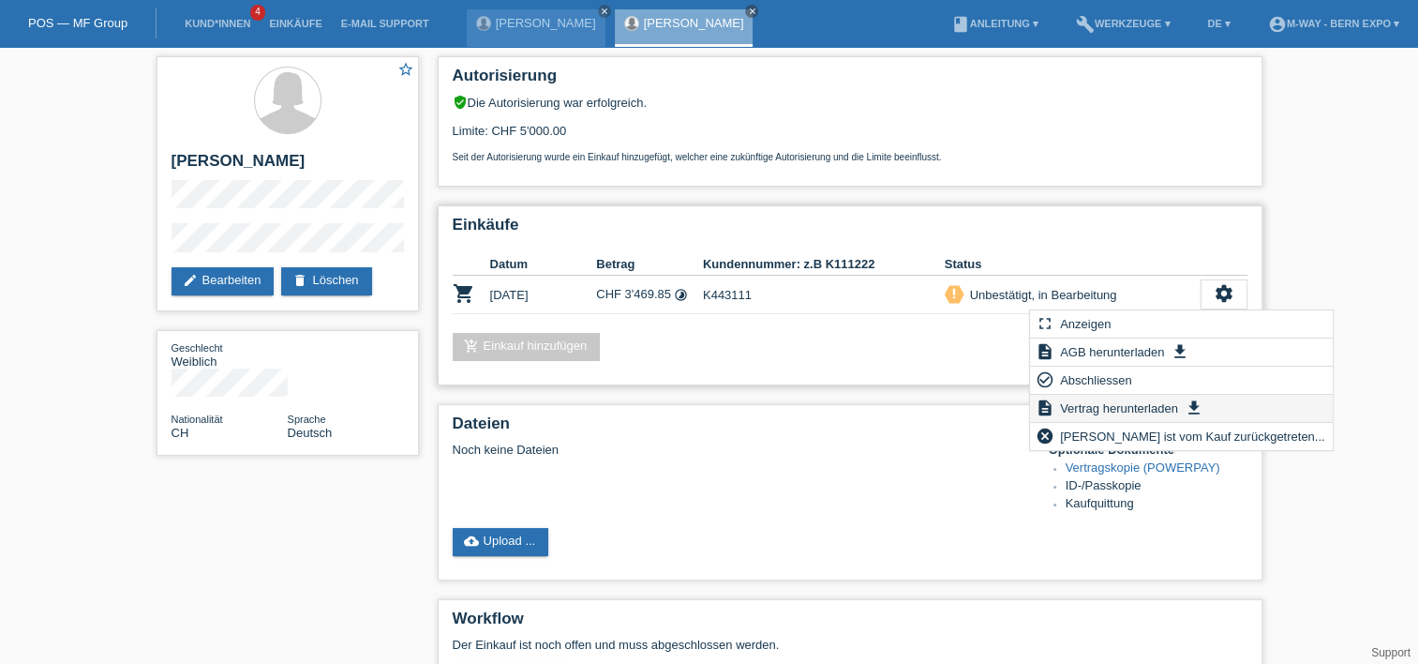
click at [1110, 400] on span "Vertrag herunterladen" at bounding box center [1119, 408] width 124 height 22
